Goal: Complete application form: Complete application form

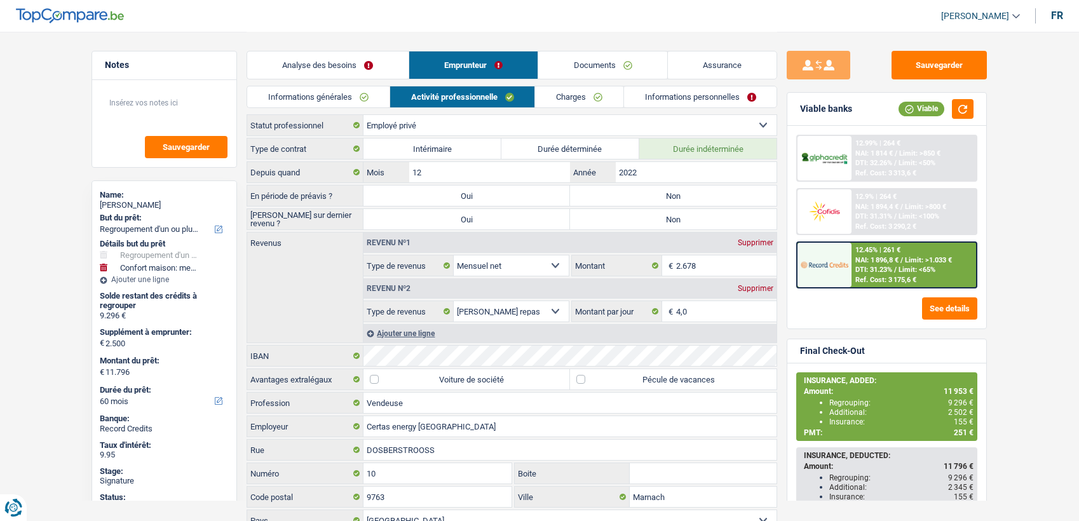
select select "refinancing"
select select "household"
select select "60"
select select "privateEmployee"
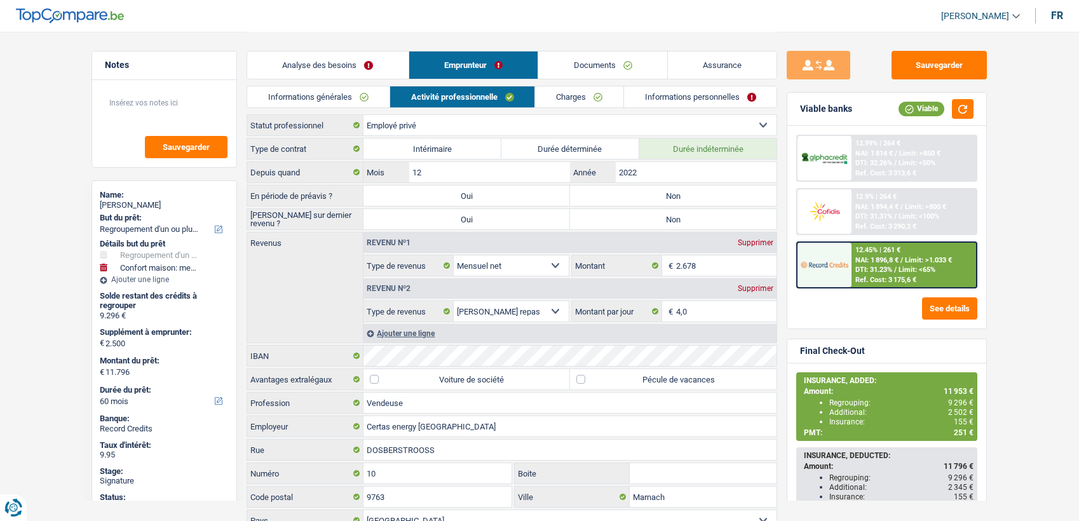
select select "netSalary"
select select "mealVouchers"
select select "LU"
select select "bigCompanies"
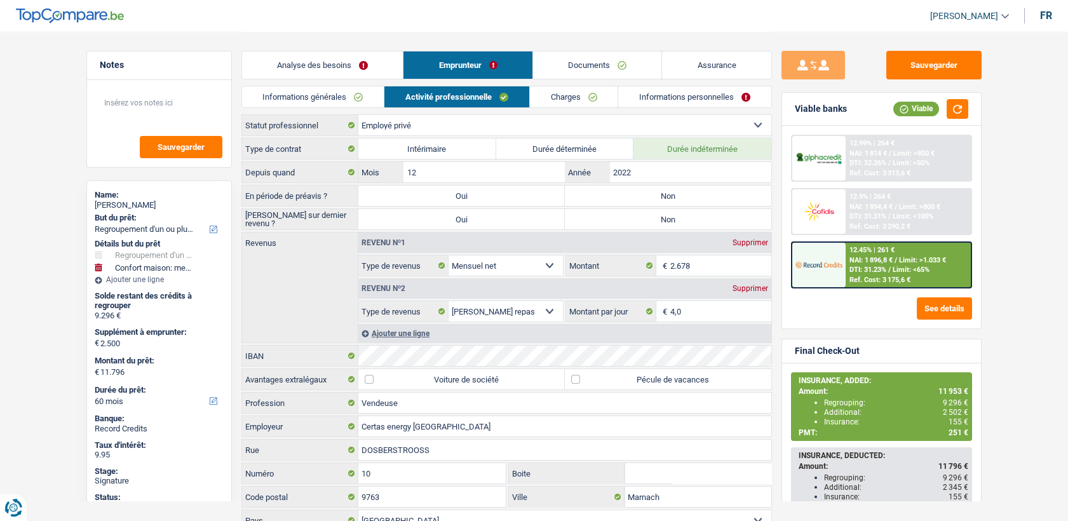
click at [607, 51] on link "Documents" at bounding box center [597, 64] width 129 height 27
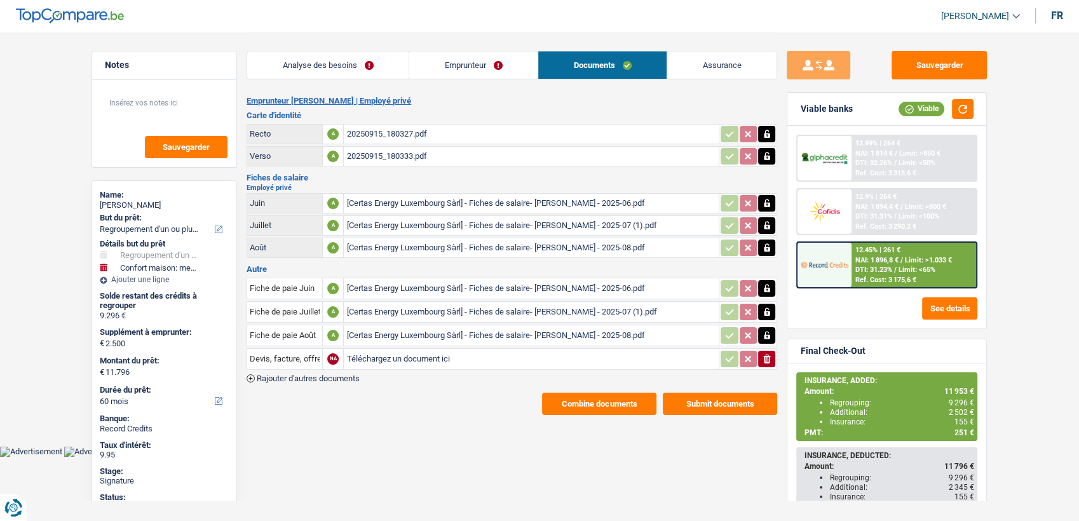
click at [381, 201] on div "[Certas Energy Luxembourg Sàrl] - Fiches de salaire- GERARD ANAIS - 2025-06.pdf" at bounding box center [531, 203] width 370 height 19
click at [494, 240] on div "[Certas Energy Luxembourg Sàrl] - Fiches de salaire- GERARD ANAIS - 2025-08.pdf" at bounding box center [531, 247] width 370 height 19
click at [470, 76] on link "Emprunteur" at bounding box center [473, 64] width 128 height 27
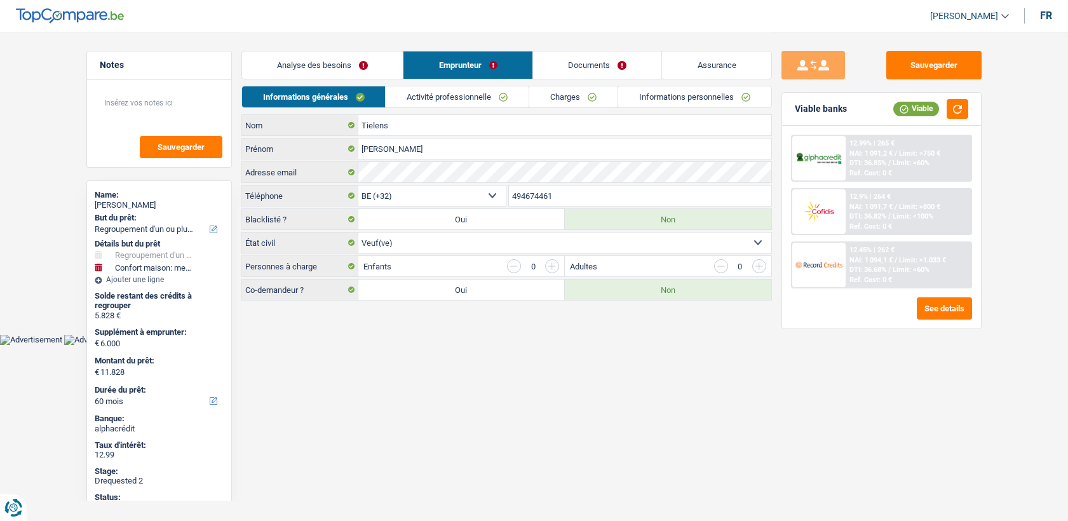
select select "refinancing"
select select "household"
select select "60"
select select "32"
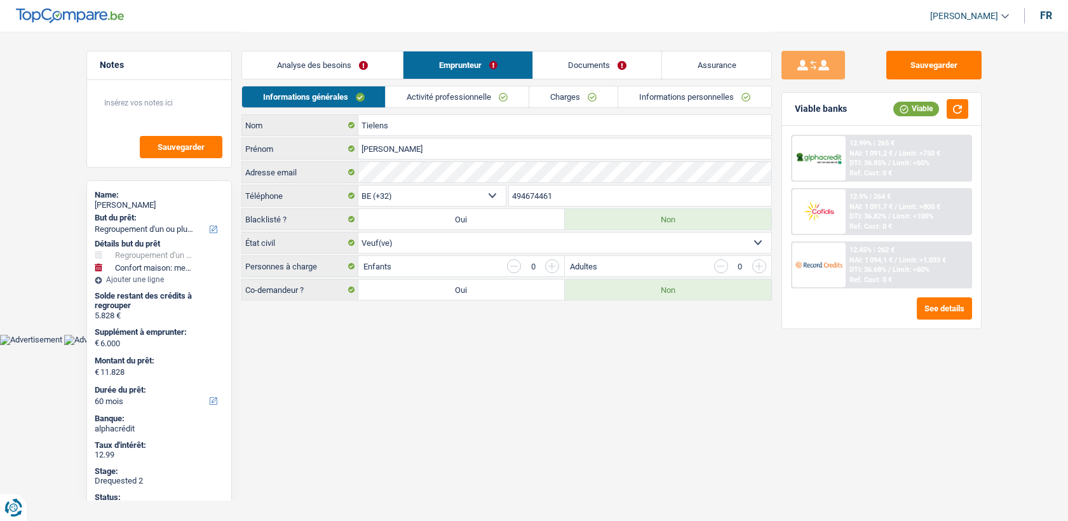
select select "widowed"
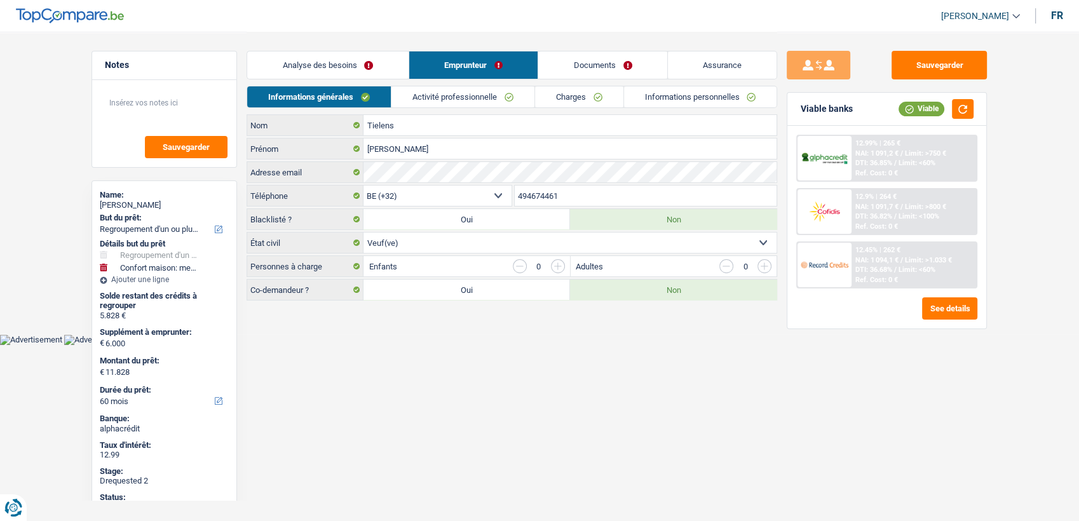
click at [635, 92] on link "Informations personnelles" at bounding box center [700, 96] width 153 height 21
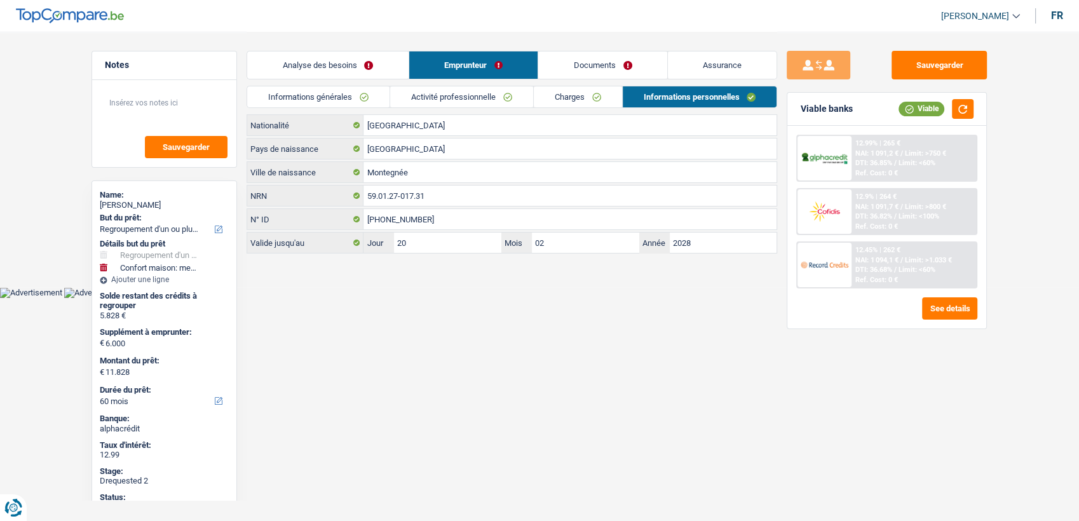
click at [612, 51] on link "Documents" at bounding box center [602, 64] width 129 height 27
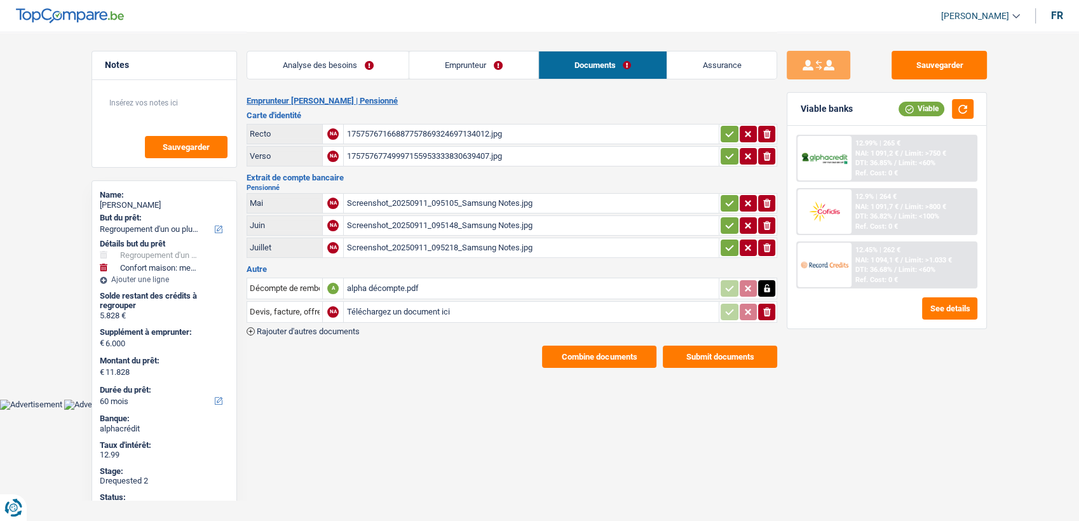
click at [375, 286] on div "alpha décompte.pdf" at bounding box center [531, 288] width 370 height 19
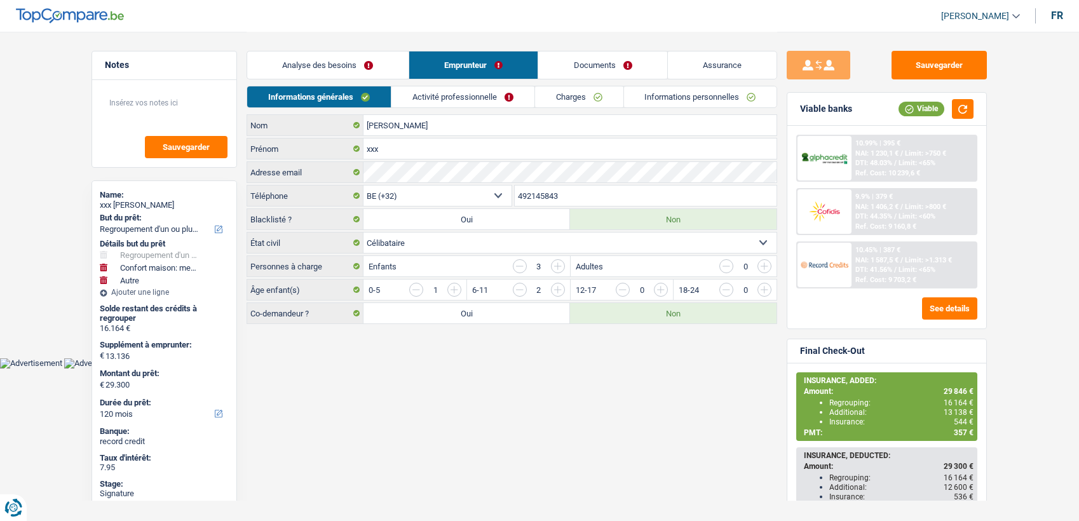
select select "refinancing"
select select "household"
select select "other"
select select "120"
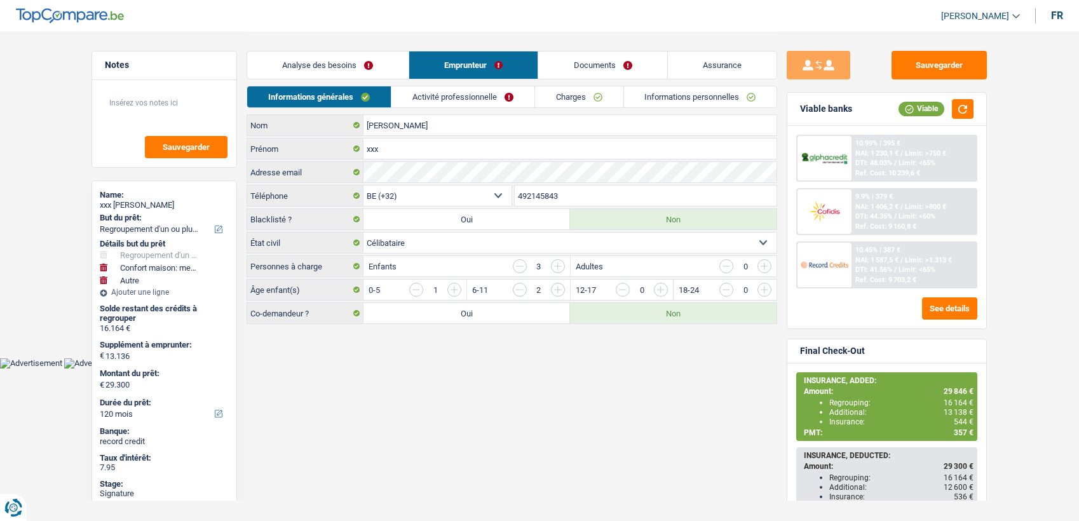
select select "32"
select select "single"
select select "publicEmployee"
select select "netSalary"
select select "mealVouchers"
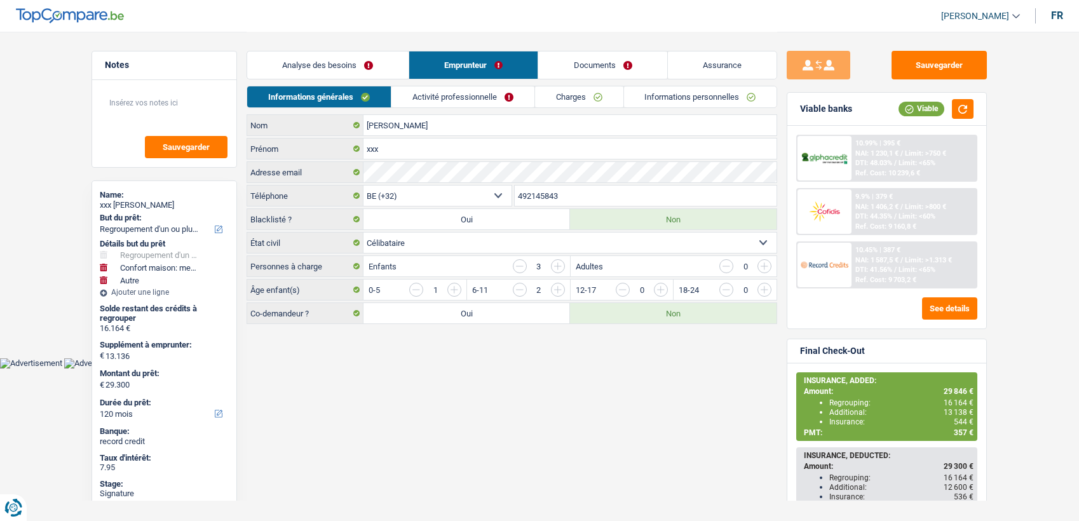
select select "familyAllowances"
select select "BE"
select select "bigCompanies"
click at [476, 104] on link "Activité professionnelle" at bounding box center [462, 96] width 143 height 21
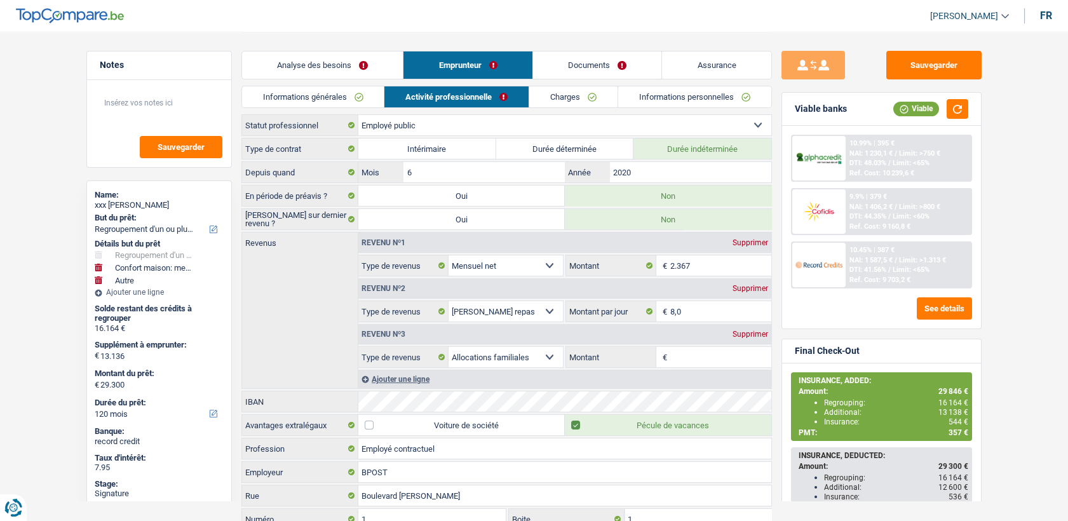
click at [358, 86] on li "Informations générales" at bounding box center [312, 97] width 143 height 22
click at [354, 99] on link "Informations générales" at bounding box center [313, 96] width 142 height 21
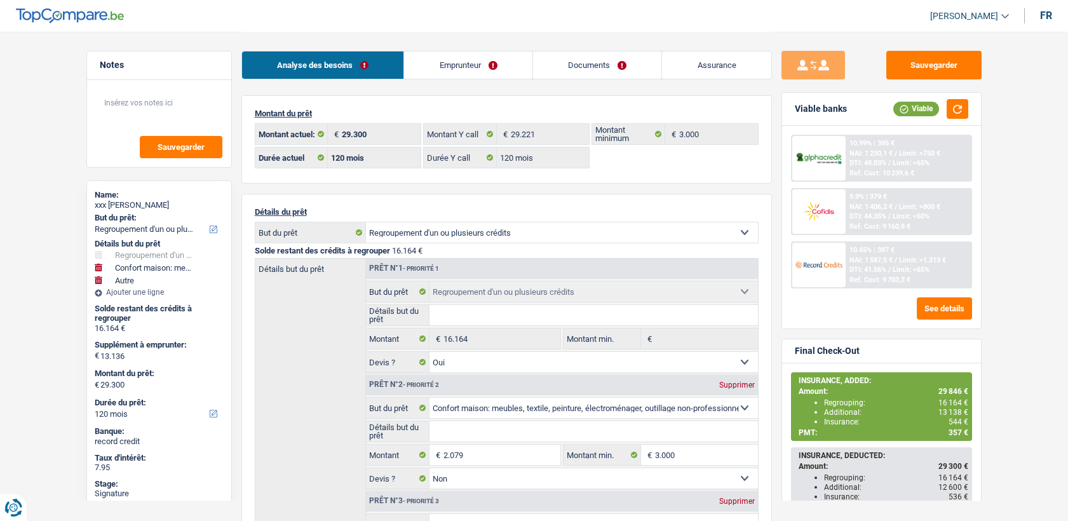
select select "refinancing"
select select "household"
select select "other"
select select "120"
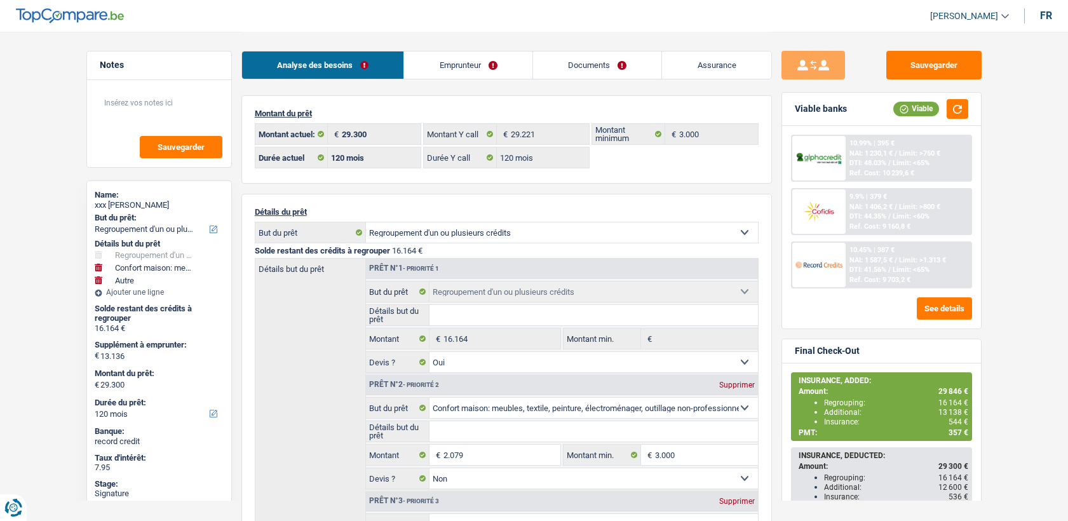
select select "120"
select select "refinancing"
select select "yes"
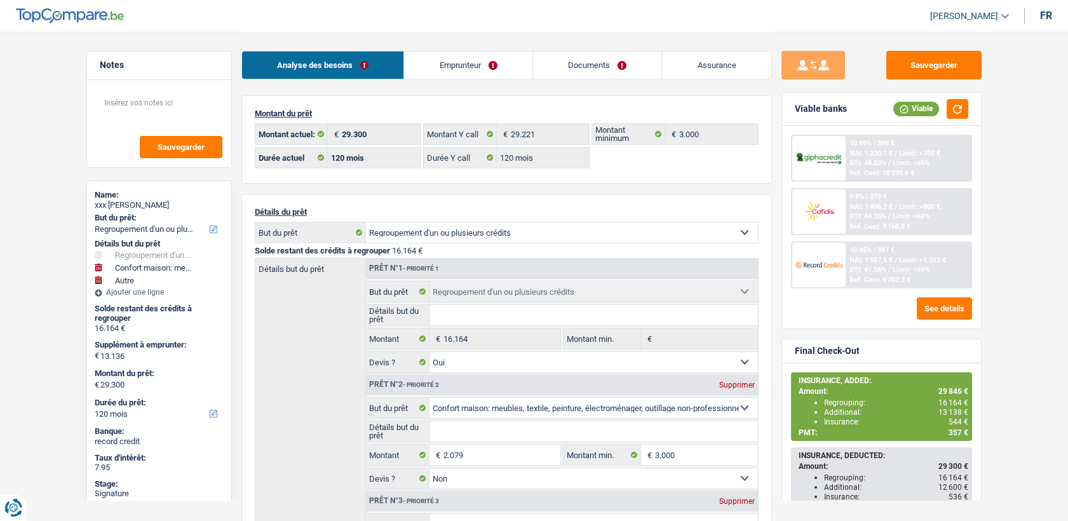
select select "household"
select select "false"
select select "other"
select select "120"
click at [556, 66] on link "Documents" at bounding box center [597, 64] width 129 height 27
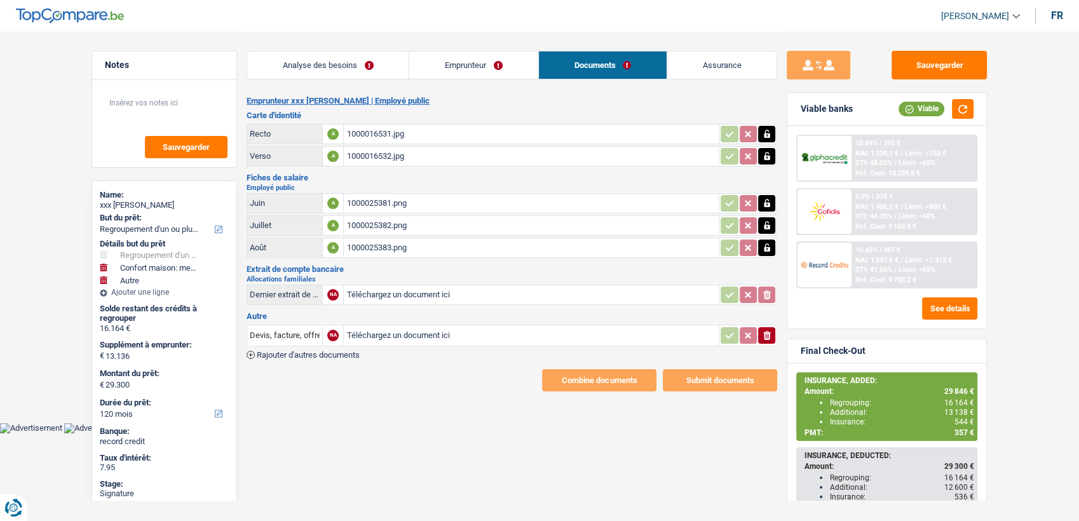
click at [381, 138] on div "1000016531.jpg" at bounding box center [531, 134] width 370 height 19
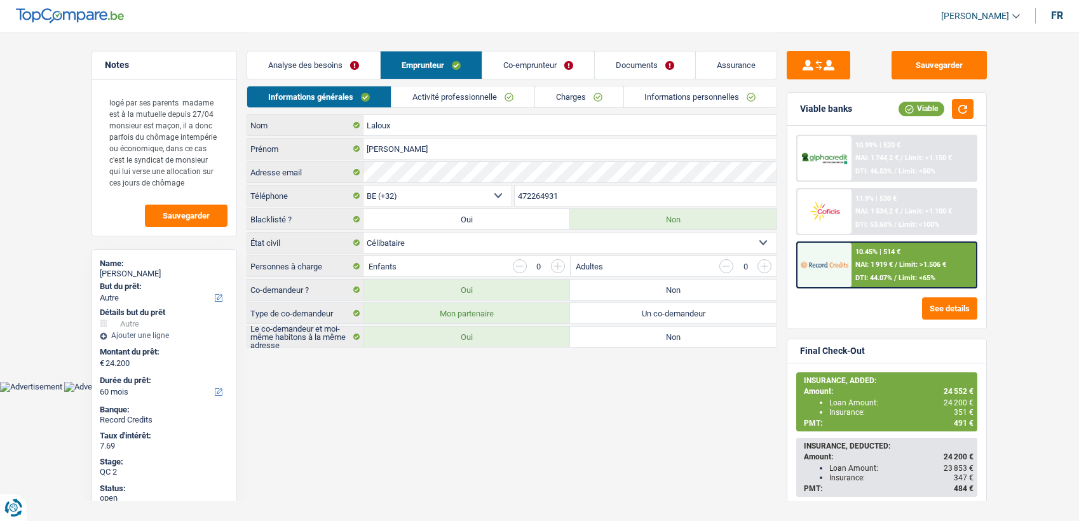
select select "other"
select select "60"
select select "32"
select select "single"
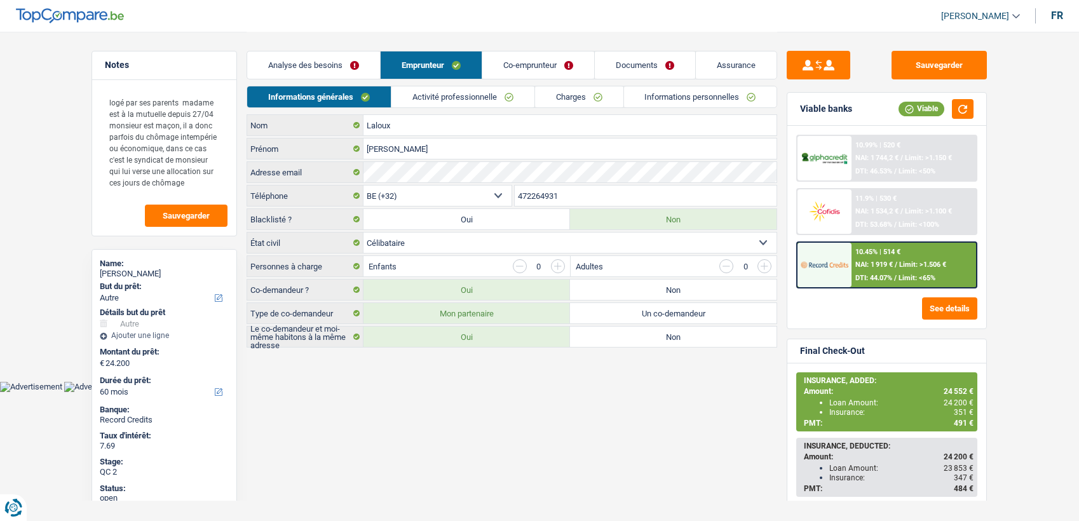
select select "liveWithParents"
select select "BE"
select select "carLoan"
select select "60"
select select "creditConsolidation"
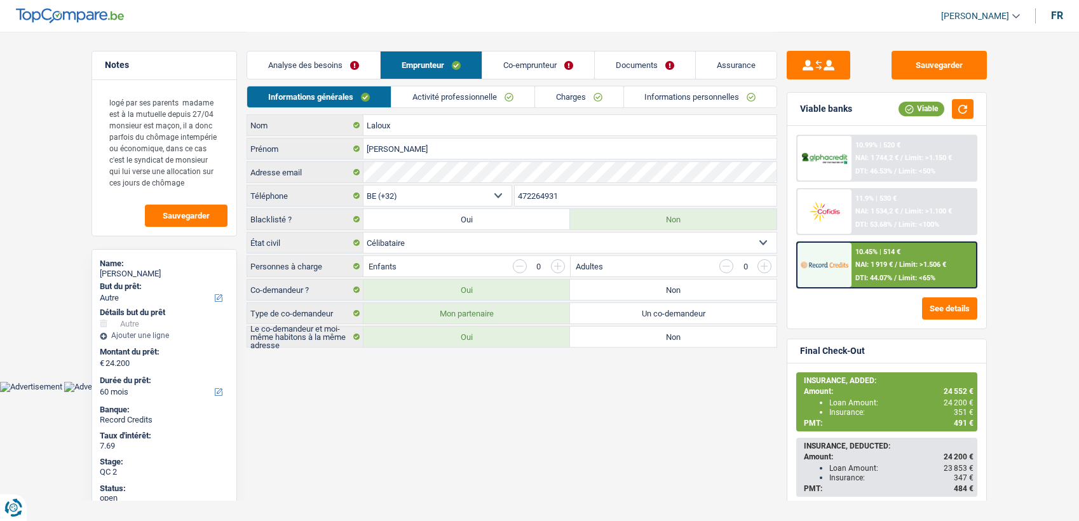
select select "120"
select select "cardOrCredit"
click at [485, 86] on li "Activité professionnelle" at bounding box center [463, 97] width 144 height 22
click at [520, 95] on link "Activité professionnelle" at bounding box center [462, 96] width 143 height 21
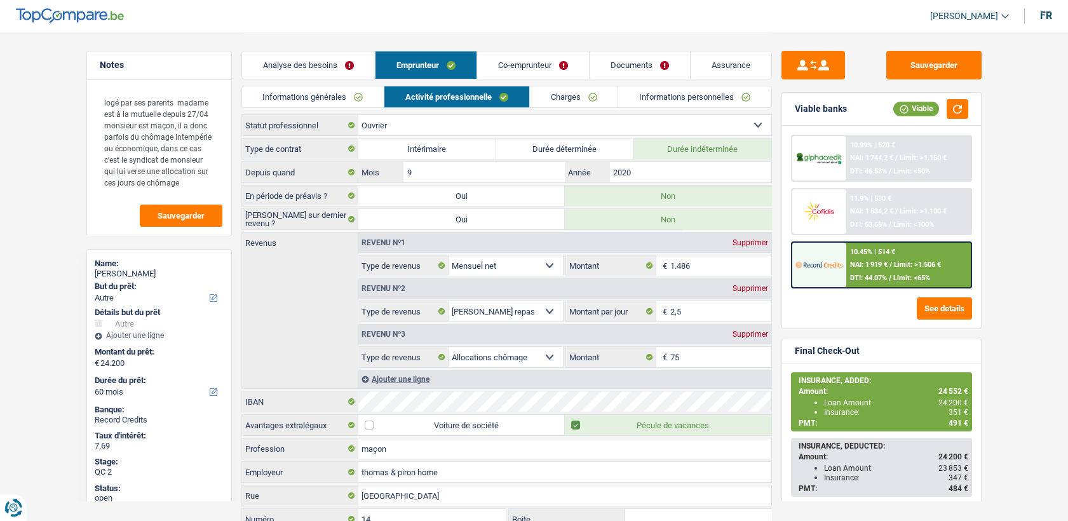
click at [549, 93] on link "Charges" at bounding box center [574, 96] width 88 height 21
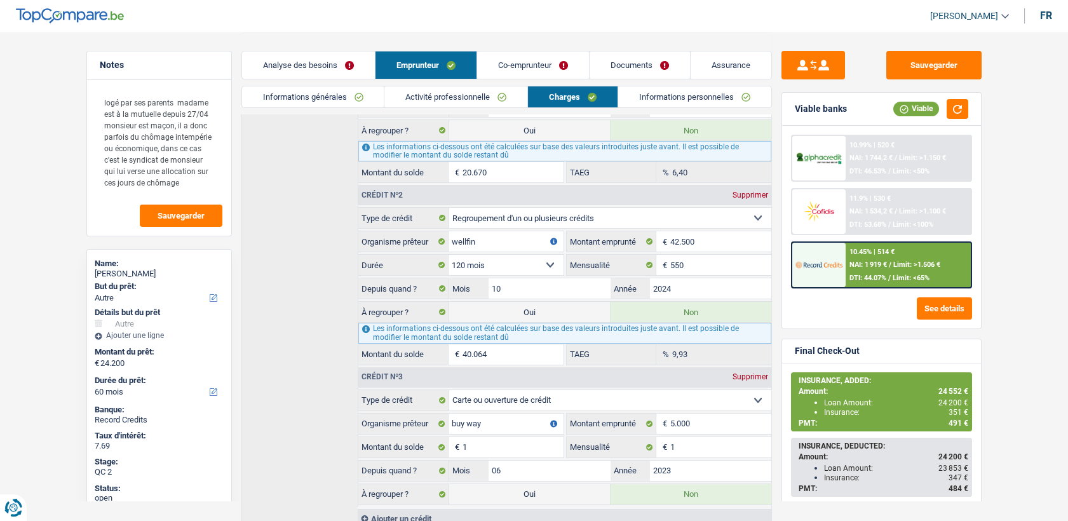
scroll to position [205, 0]
